Goal: Navigation & Orientation: Find specific page/section

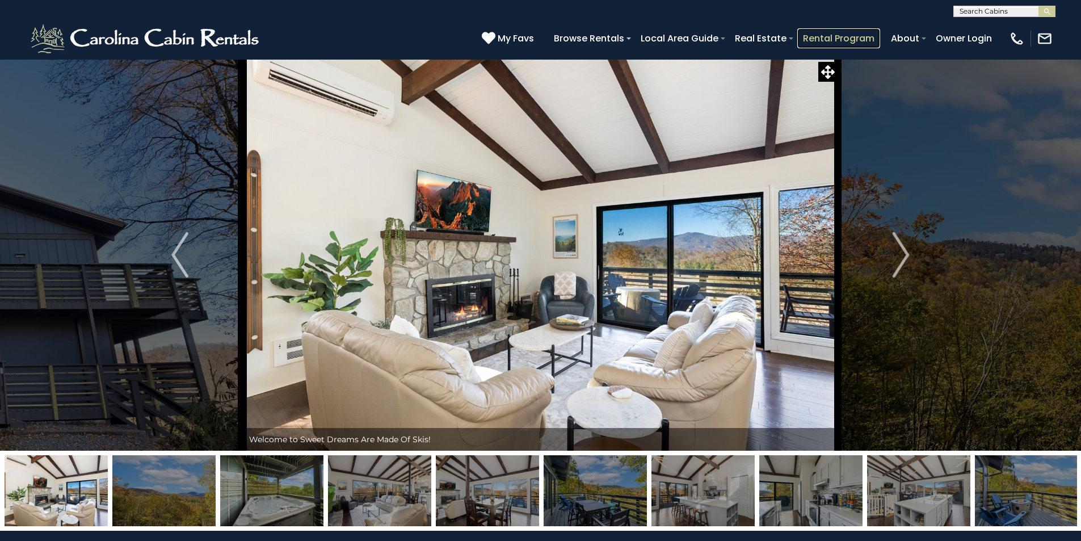
click at [868, 32] on link "Rental Program" at bounding box center [838, 38] width 83 height 20
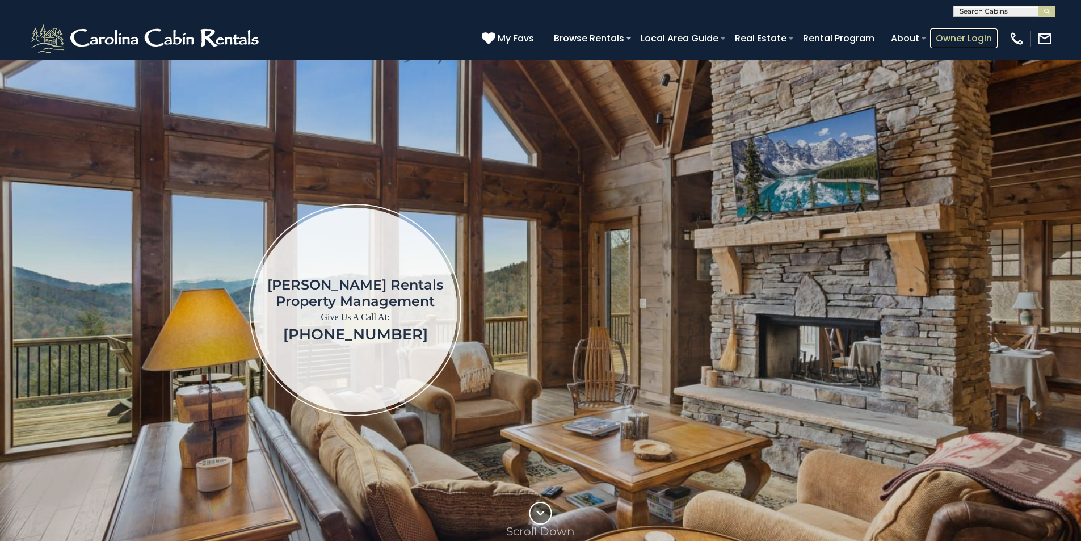
click at [978, 33] on link "Owner Login" at bounding box center [964, 38] width 68 height 20
